Goal: Check status: Check status

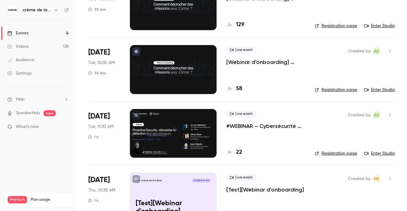
scroll to position [73, 0]
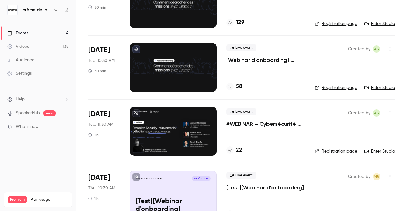
click at [247, 124] on p "#WEBINAR – Cybersécurité proactive : une nouvelle ère pour la détection des men…" at bounding box center [266, 123] width 79 height 7
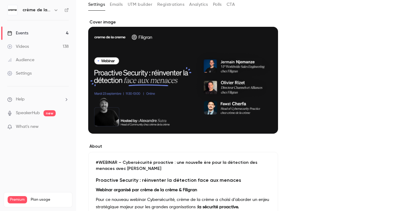
scroll to position [19, 0]
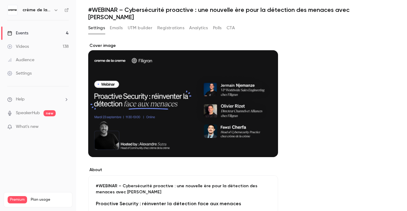
click at [177, 23] on button "Registrations" at bounding box center [170, 28] width 27 height 10
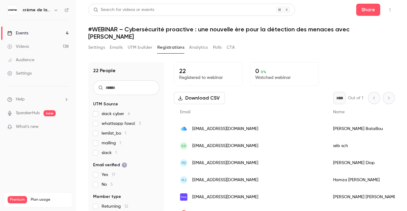
click at [252, 55] on div "22 People UTM Source slack cyber 6 whattsapp fawzi 3 lemlist_bo 1 mailing 1 sla…" at bounding box center [241, 133] width 307 height 157
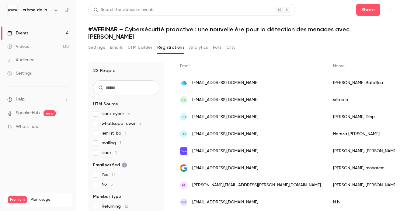
scroll to position [48, 0]
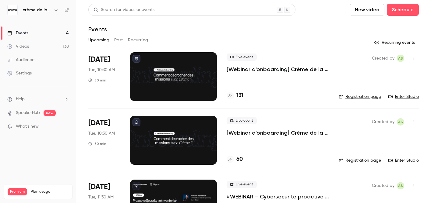
scroll to position [2, 0]
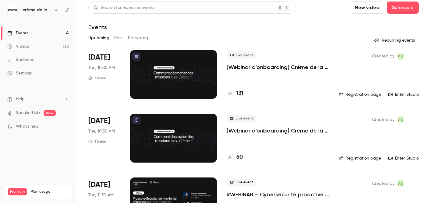
click at [117, 35] on button "Past" at bounding box center [118, 38] width 9 height 10
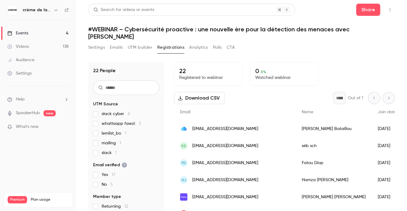
scroll to position [48, 0]
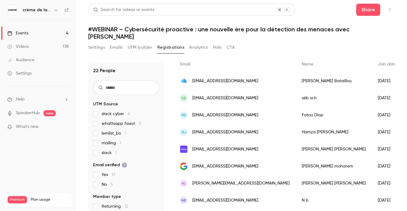
click at [52, 36] on link "Events 4" at bounding box center [38, 32] width 76 height 13
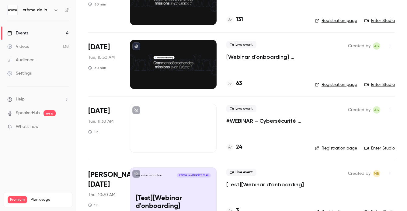
scroll to position [92, 0]
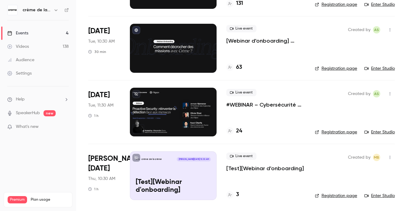
click at [226, 100] on li "[DATE] Tue, 11:30 AM 1 h Live event #WEBINAR – Cybersécurité proactive : une no…" at bounding box center [241, 112] width 307 height 64
click at [227, 106] on p "#WEBINAR – Cybersécurité proactive : une nouvelle ère pour la détection des men…" at bounding box center [266, 104] width 79 height 7
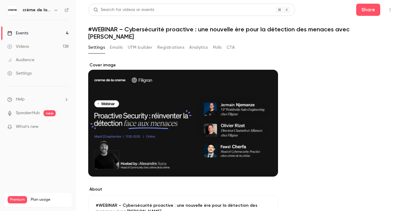
click at [167, 43] on button "Registrations" at bounding box center [170, 48] width 27 height 10
